Goal: Information Seeking & Learning: Learn about a topic

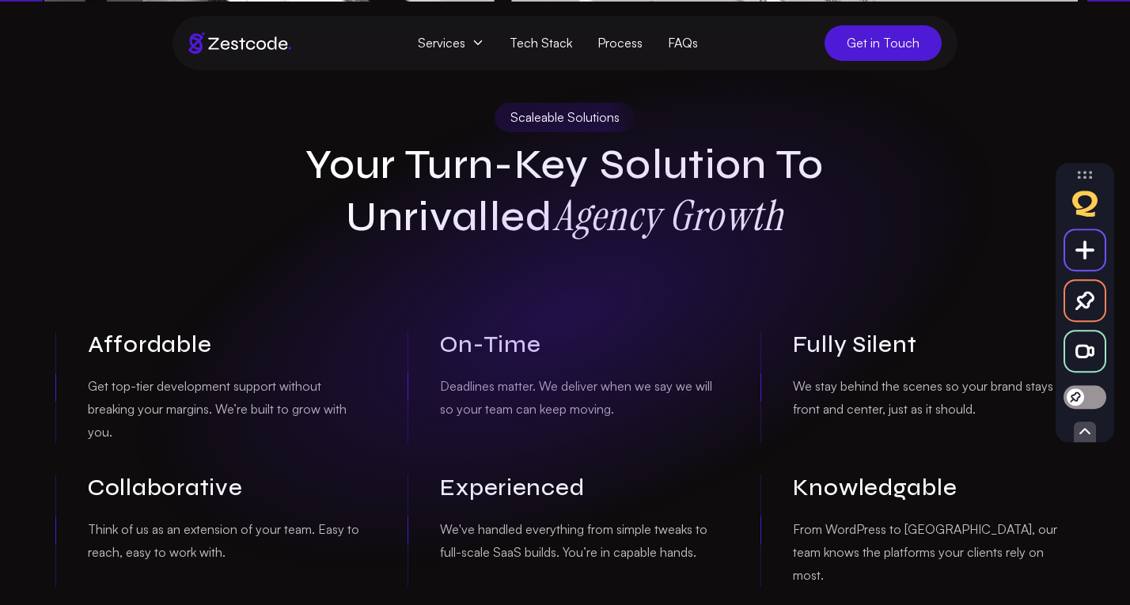
scroll to position [1233, 0]
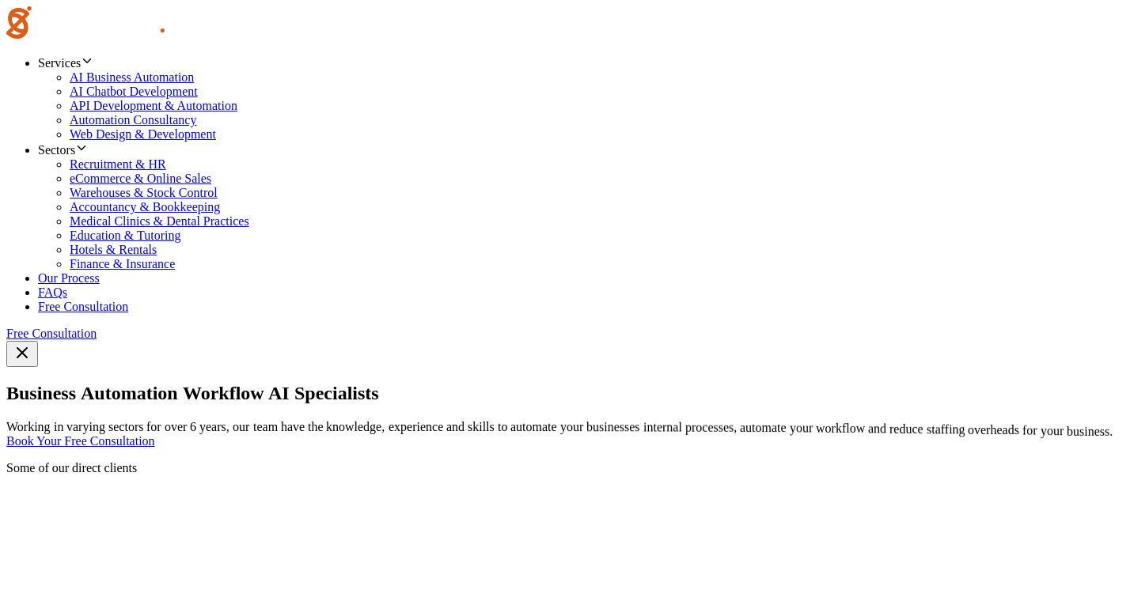
click at [93, 56] on span "Services" at bounding box center [65, 62] width 55 height 13
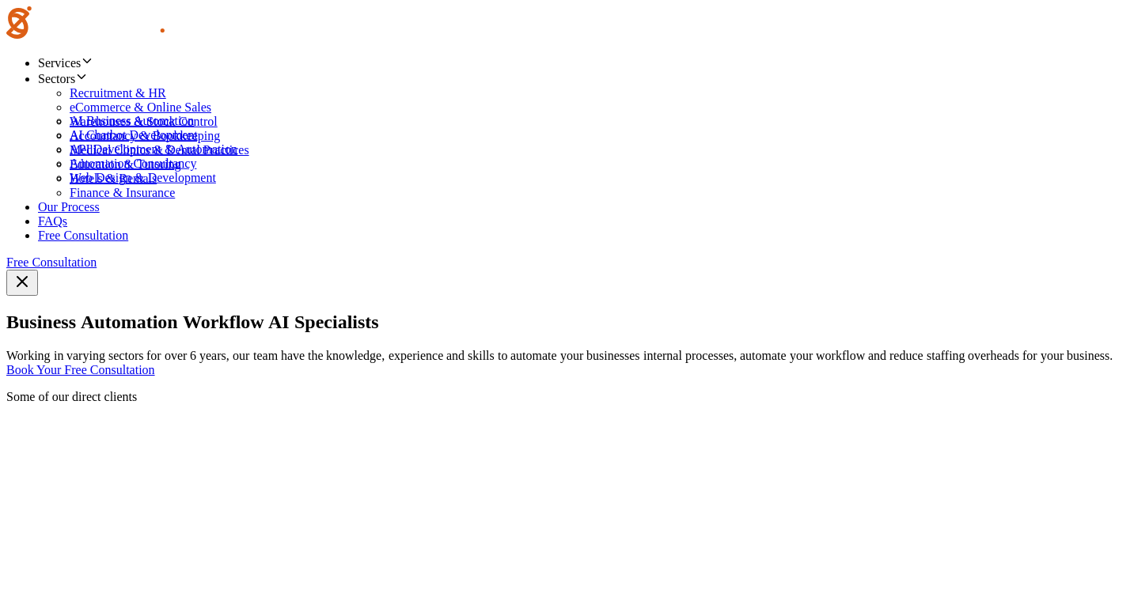
click at [593, 312] on div "Business Automation Workflow AI Specialists Working in varying sectors for over…" at bounding box center [564, 337] width 1117 height 51
